Goal: Obtain resource: Obtain resource

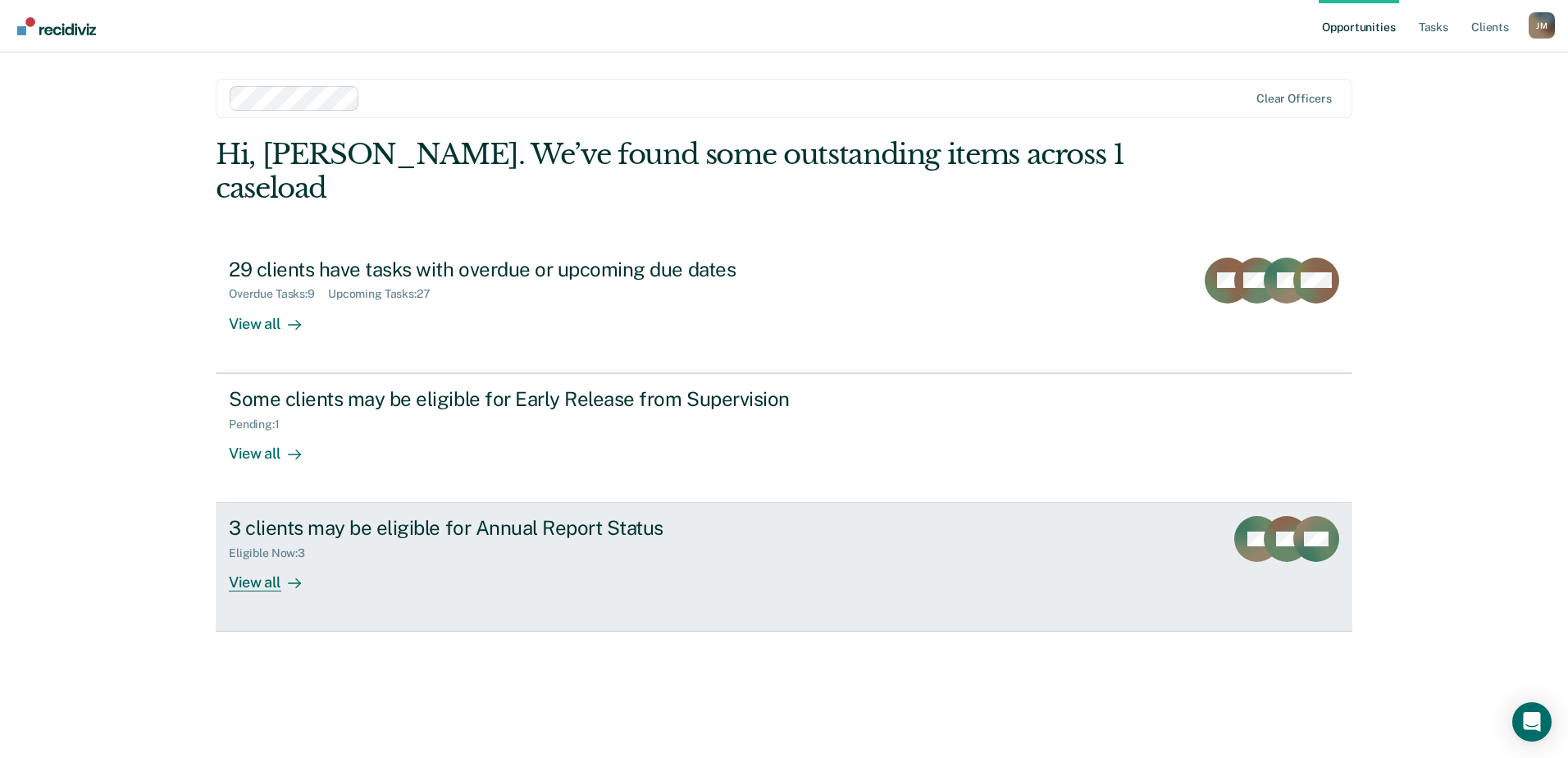
click at [286, 560] on div "View all" at bounding box center [275, 576] width 92 height 32
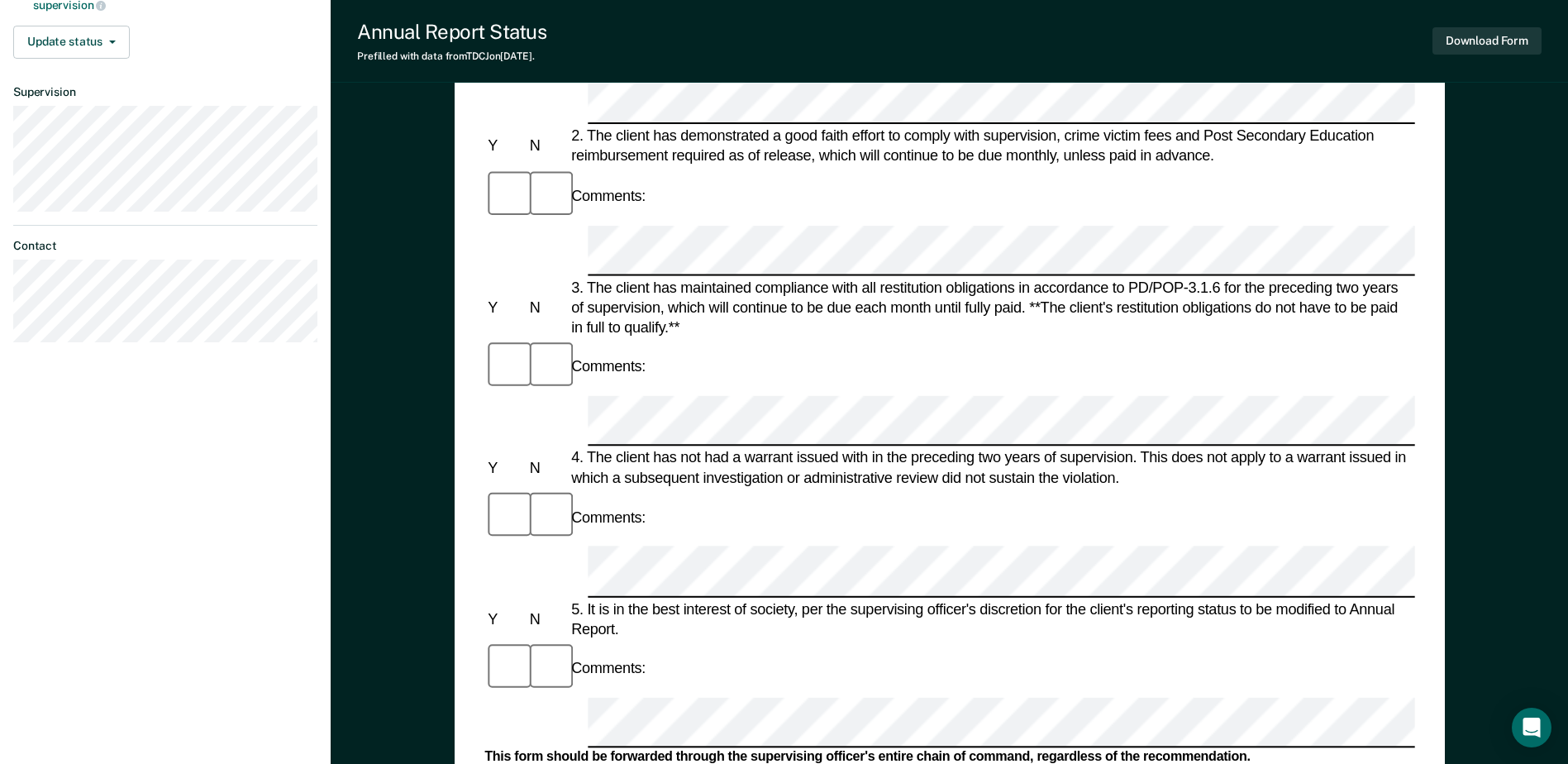
scroll to position [414, 0]
click at [1464, 43] on button "Download Form" at bounding box center [1487, 40] width 109 height 27
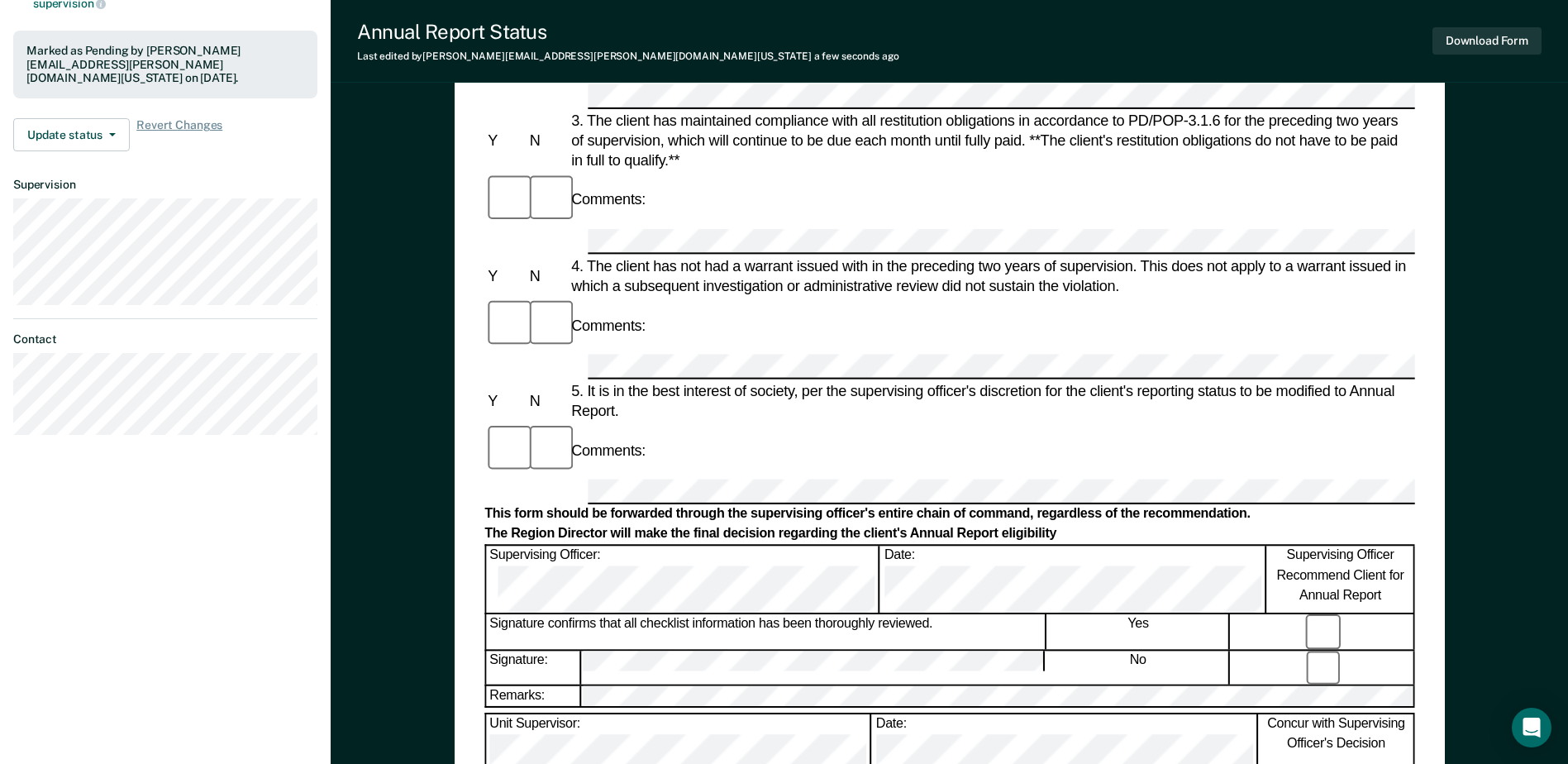
click at [171, 553] on div "[PERSON_NAME] [PERSON_NAME] Profile How it works Log Out Back BL Annual Report …" at bounding box center [165, 326] width 331 height 1481
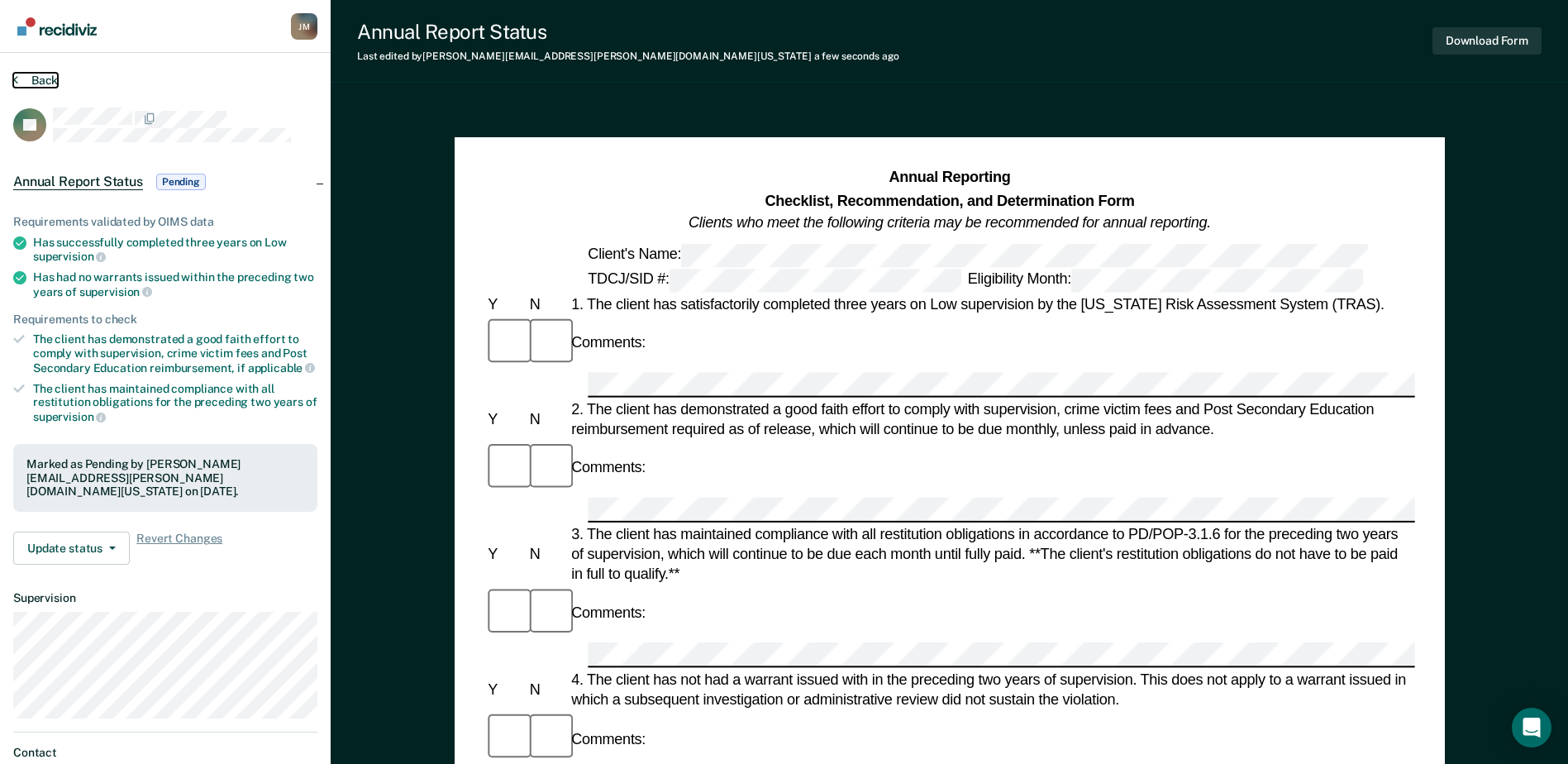
click at [51, 74] on button "Back" at bounding box center [35, 80] width 44 height 15
